Goal: Information Seeking & Learning: Understand process/instructions

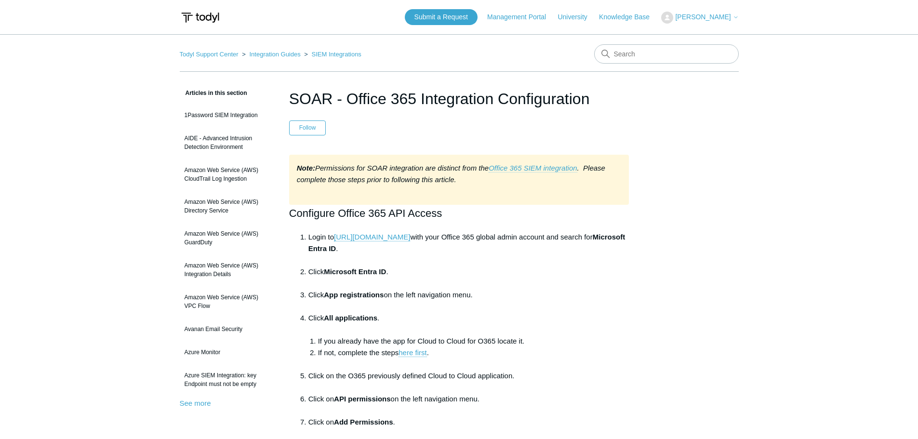
click at [519, 167] on link "Office 365 SIEM integration" at bounding box center [532, 168] width 88 height 9
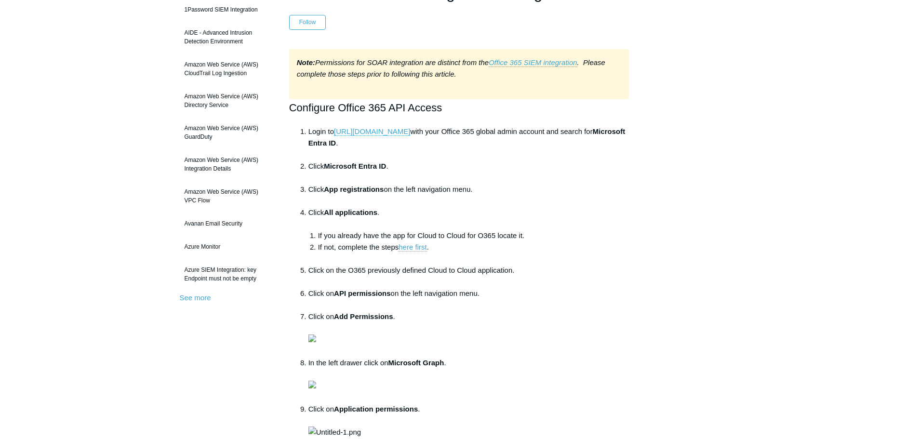
scroll to position [144, 0]
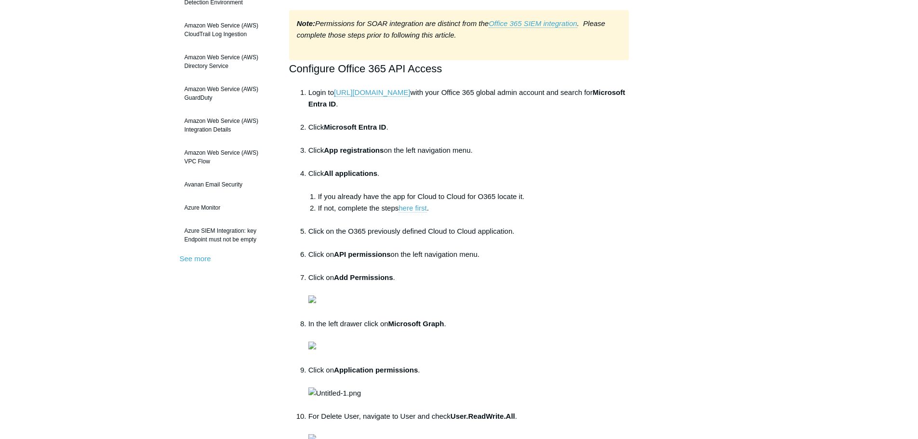
click at [418, 209] on link "here first" at bounding box center [412, 208] width 28 height 9
click at [418, 212] on link "here first" at bounding box center [412, 208] width 28 height 9
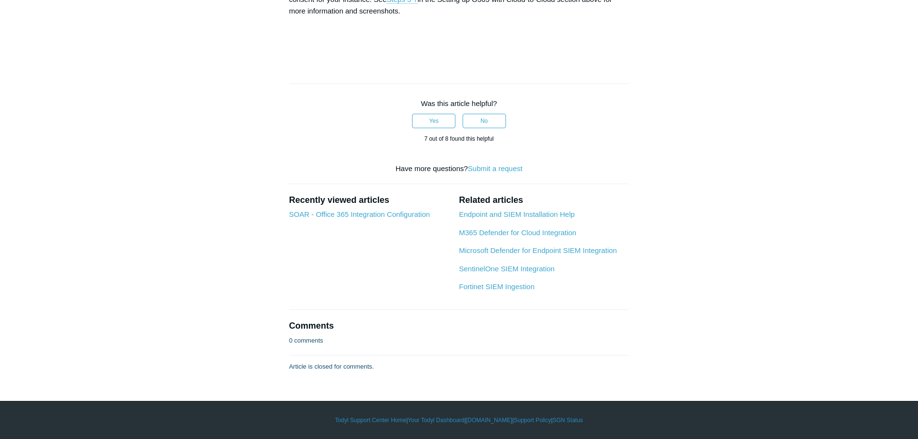
scroll to position [3660, 0]
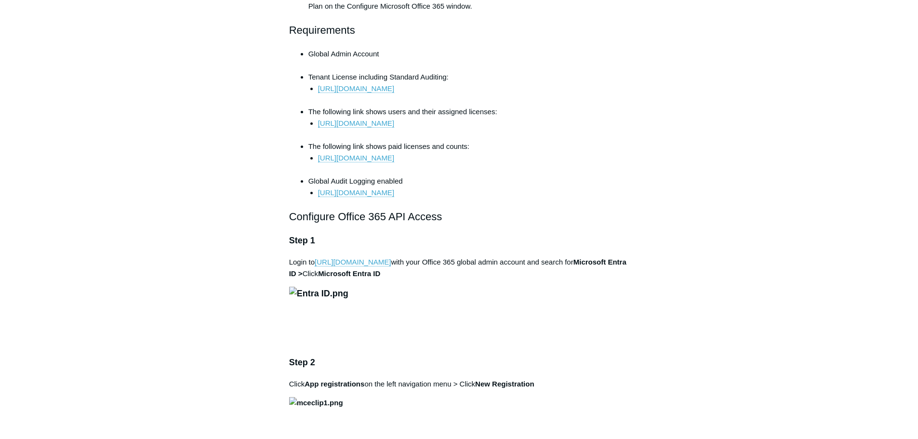
scroll to position [530, 0]
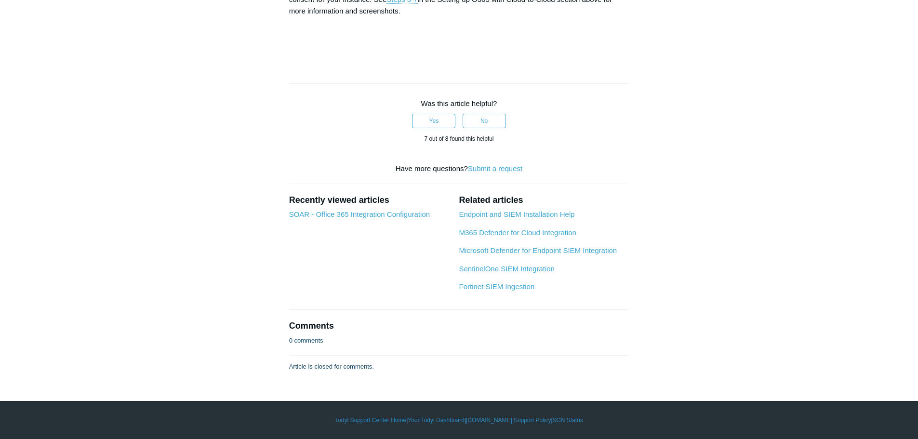
scroll to position [4479, 0]
